Goal: Task Accomplishment & Management: Manage account settings

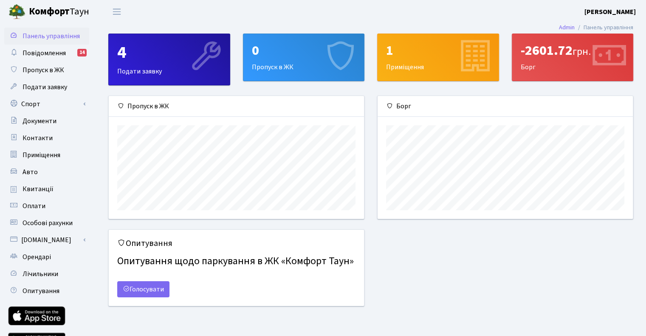
scroll to position [122, 255]
click at [54, 99] on link "Спорт" at bounding box center [46, 104] width 85 height 17
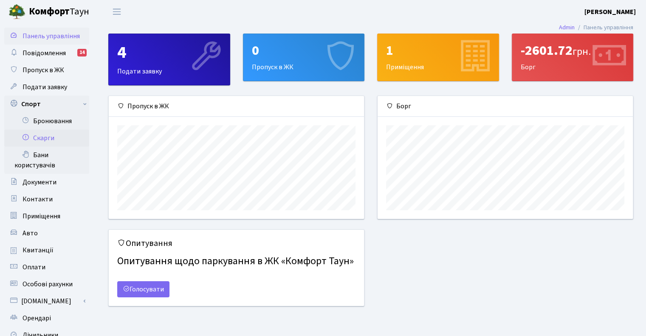
click at [47, 142] on link "Скарги" at bounding box center [46, 138] width 85 height 17
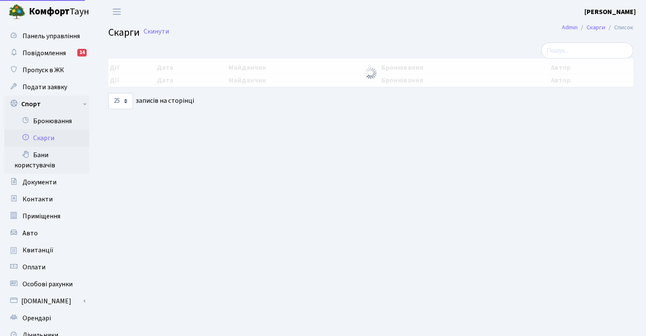
select select "25"
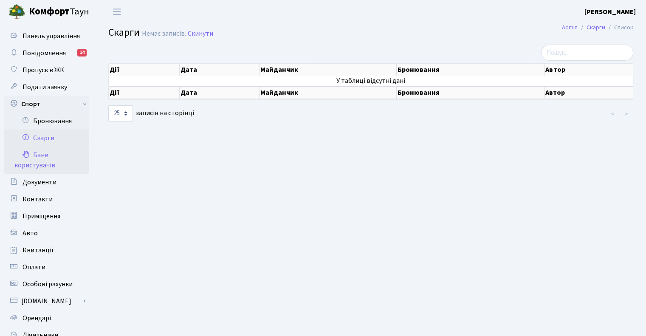
click at [39, 156] on link "Бани користувачів" at bounding box center [46, 160] width 85 height 27
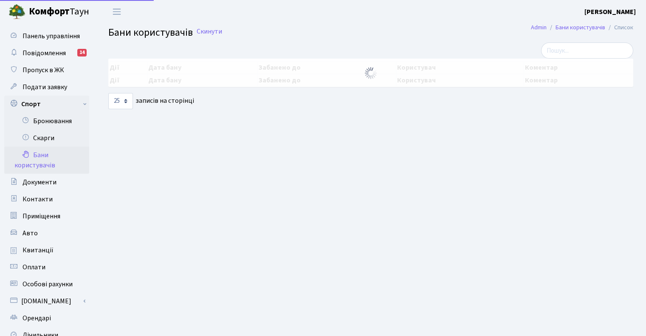
select select "25"
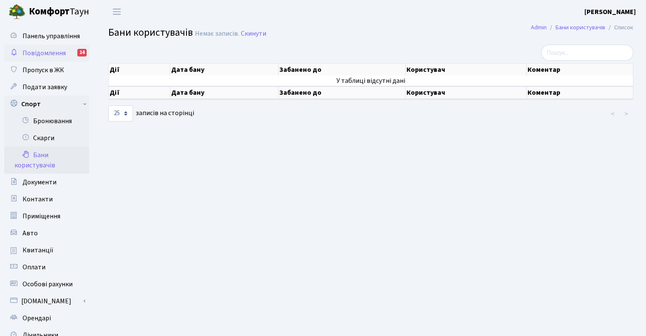
click at [57, 53] on span "Повідомлення" at bounding box center [44, 52] width 43 height 9
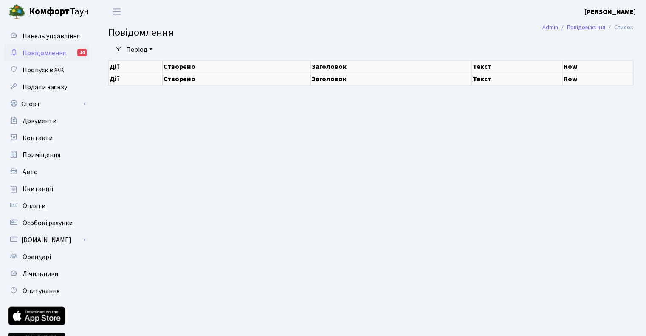
select select "25"
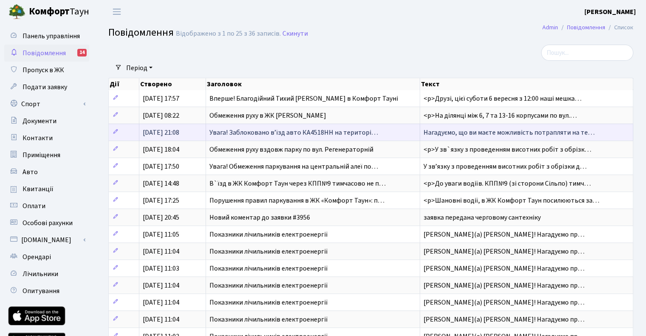
click at [278, 130] on span "Увага! Заблоковано вʼїзд авто КА4518НН на територі…" at bounding box center [294, 132] width 169 height 9
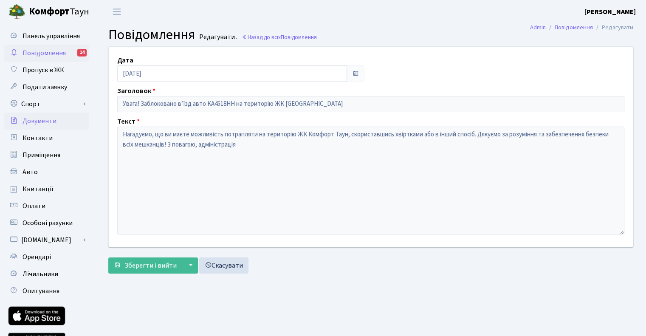
click at [36, 121] on span "Документи" at bounding box center [40, 120] width 34 height 9
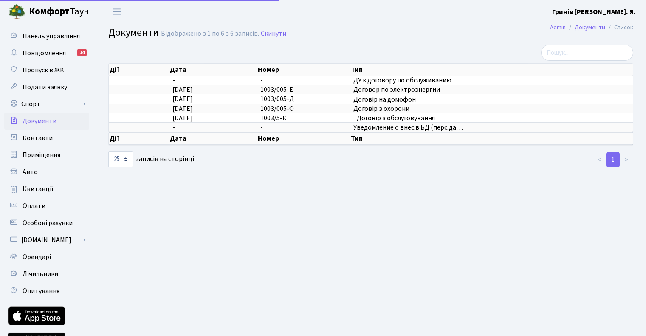
select select "25"
click at [48, 93] on link "Подати заявку" at bounding box center [46, 87] width 85 height 17
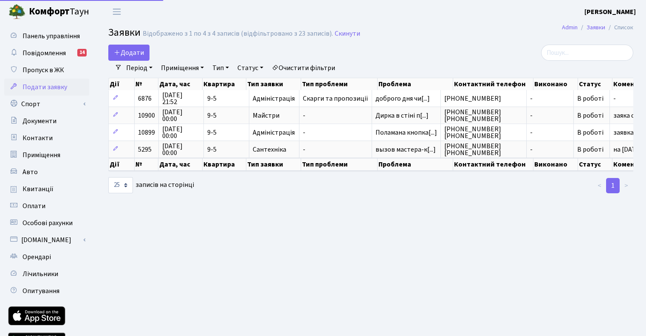
select select "25"
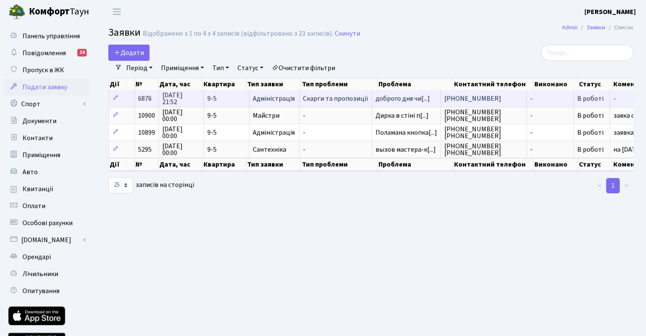
click at [145, 99] on span "6876" at bounding box center [145, 98] width 14 height 9
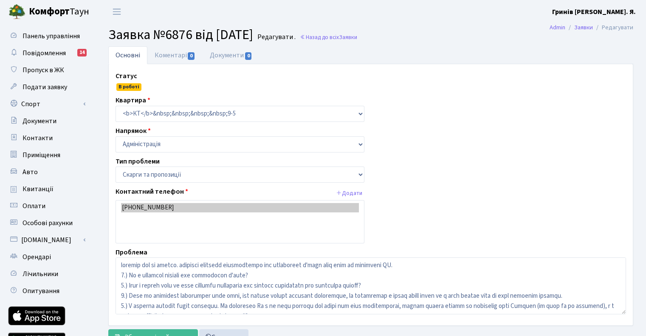
select select "55"
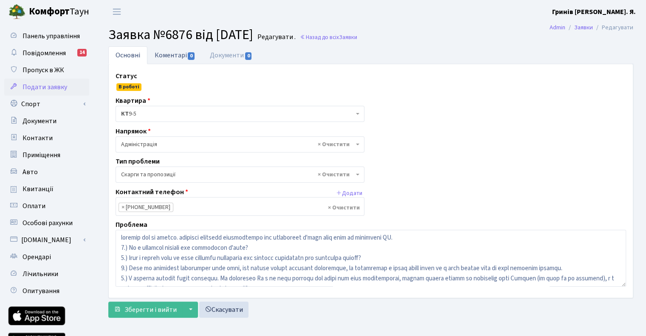
click at [165, 59] on link "Коментарі 0" at bounding box center [174, 54] width 55 height 17
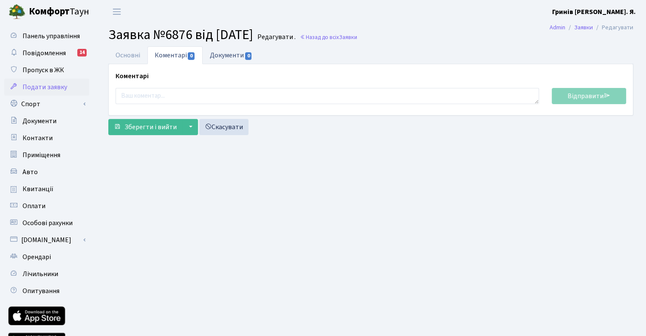
click at [218, 53] on link "Документи 0" at bounding box center [231, 54] width 57 height 17
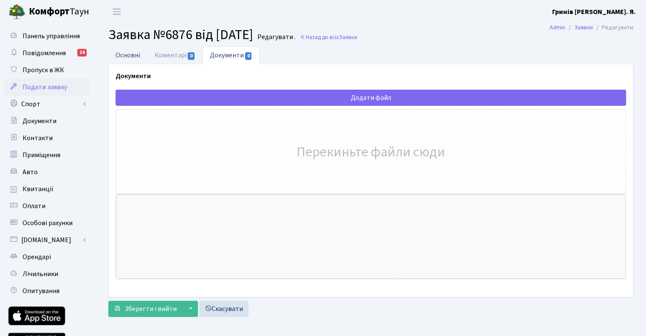
click at [123, 55] on link "Основні" at bounding box center [127, 54] width 39 height 17
